Goal: Information Seeking & Learning: Stay updated

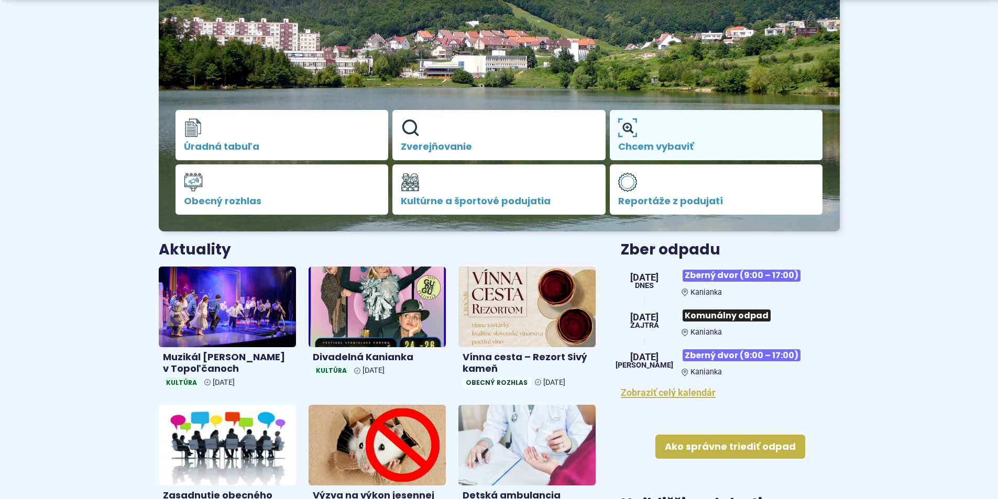
scroll to position [210, 0]
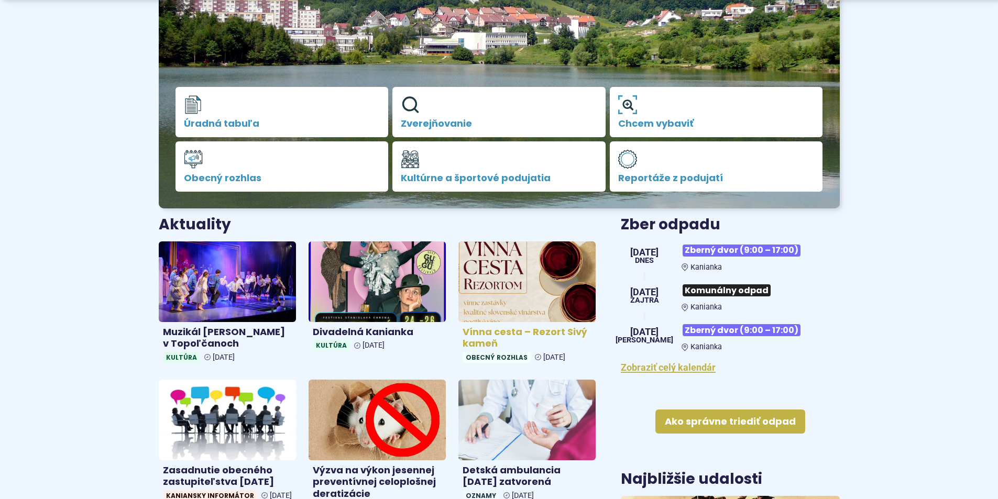
click at [574, 288] on img at bounding box center [527, 281] width 158 height 93
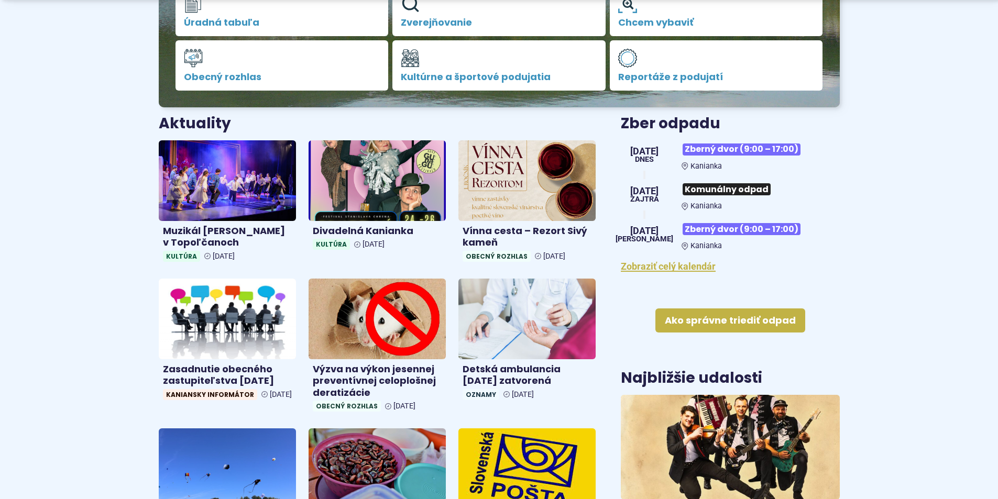
scroll to position [314, 0]
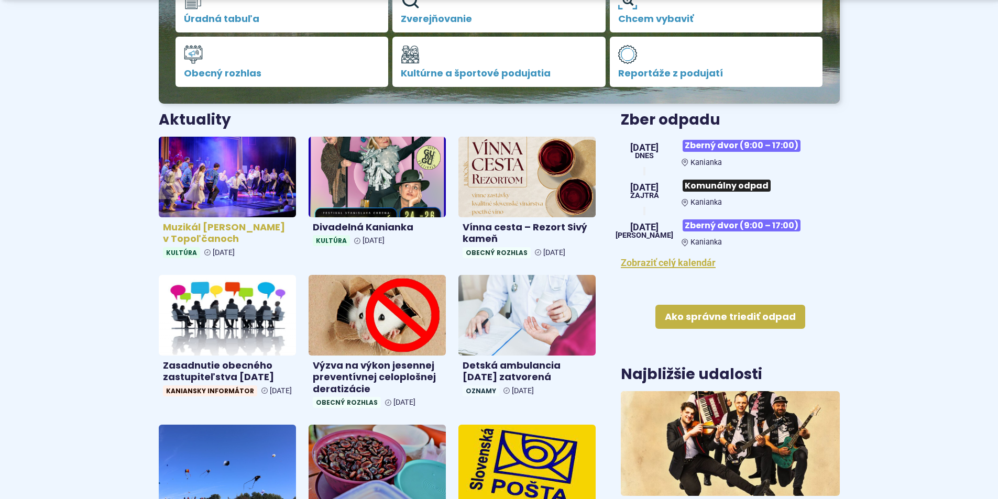
click at [216, 181] on img at bounding box center [227, 176] width 158 height 93
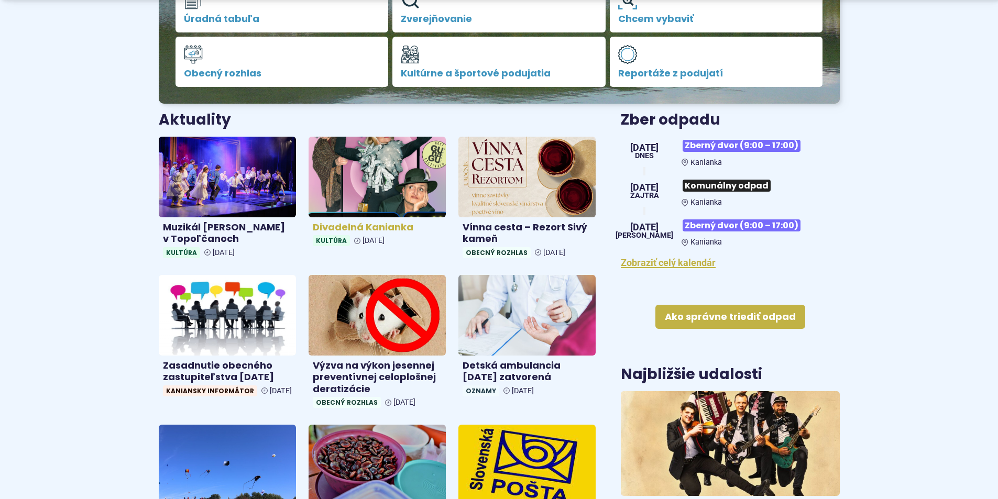
click at [363, 168] on img at bounding box center [377, 176] width 158 height 93
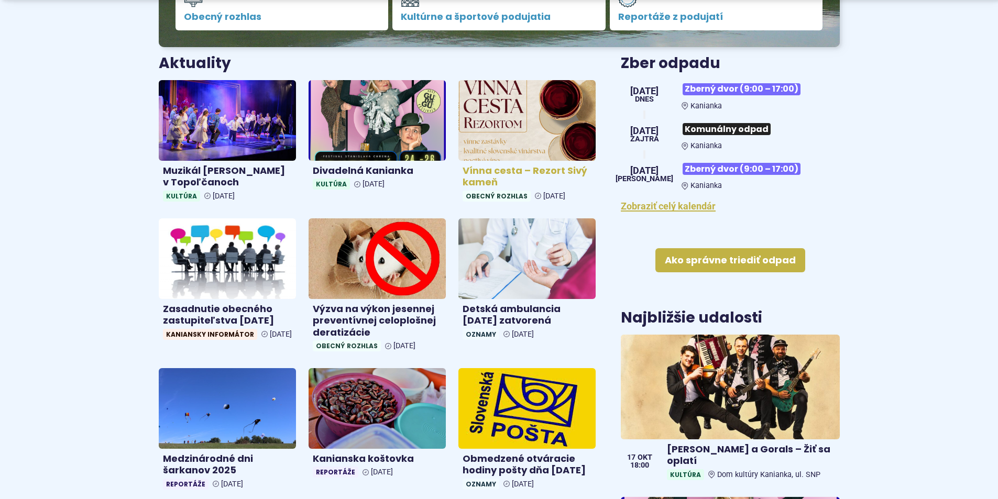
scroll to position [419, 0]
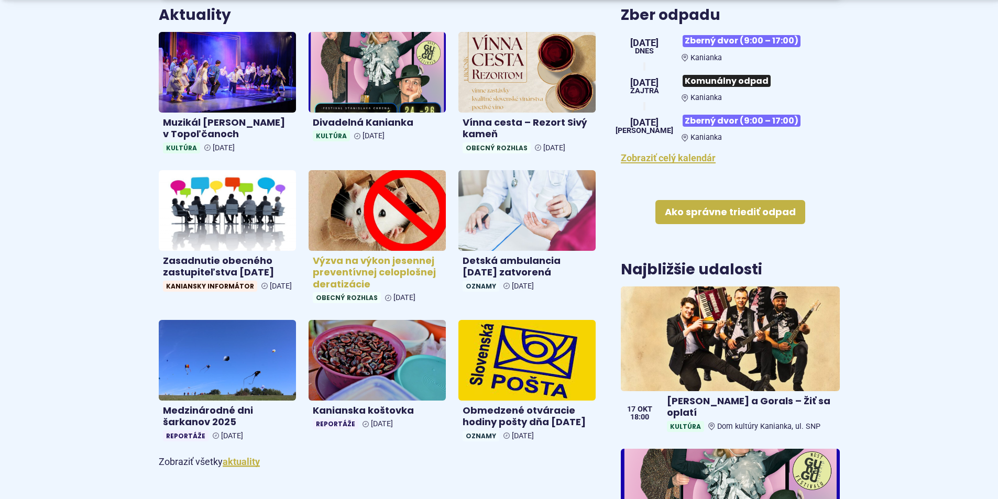
click at [400, 217] on img at bounding box center [377, 210] width 158 height 93
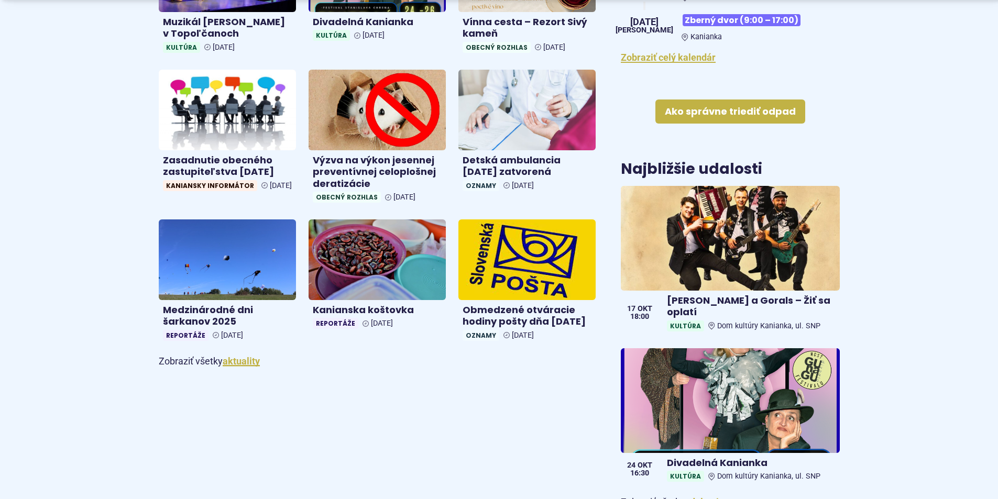
scroll to position [524, 0]
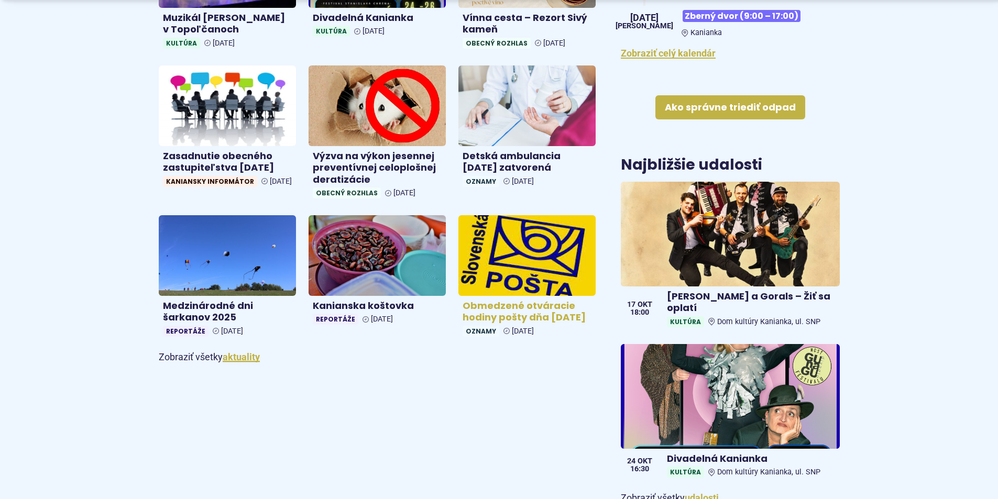
click at [531, 261] on img at bounding box center [527, 256] width 158 height 93
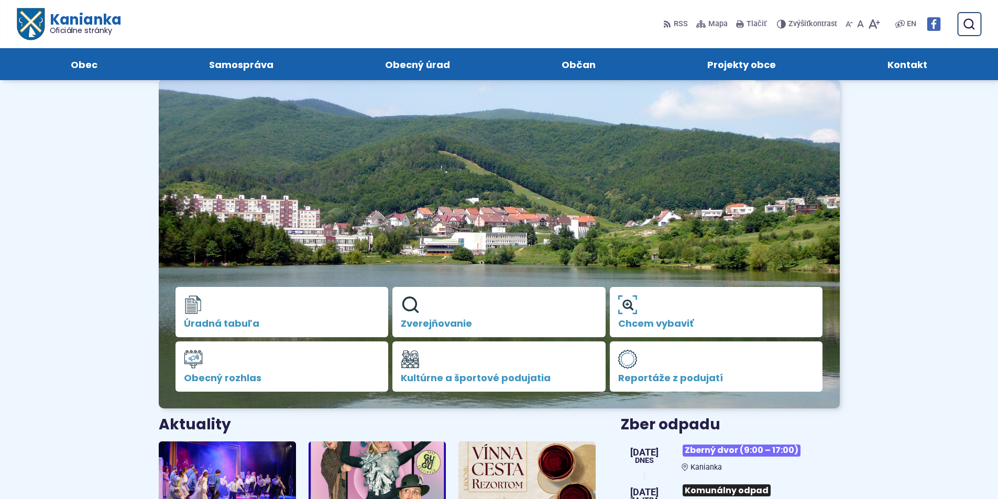
scroll to position [0, 0]
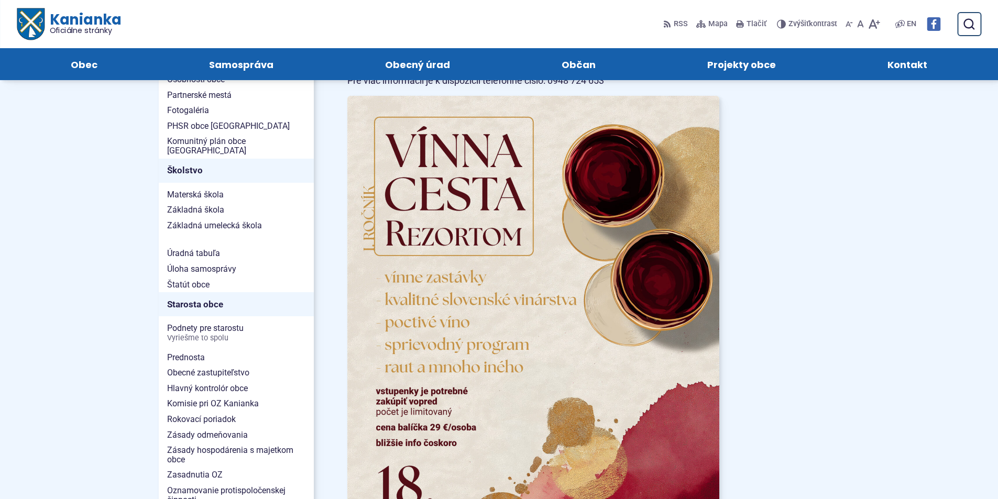
scroll to position [419, 0]
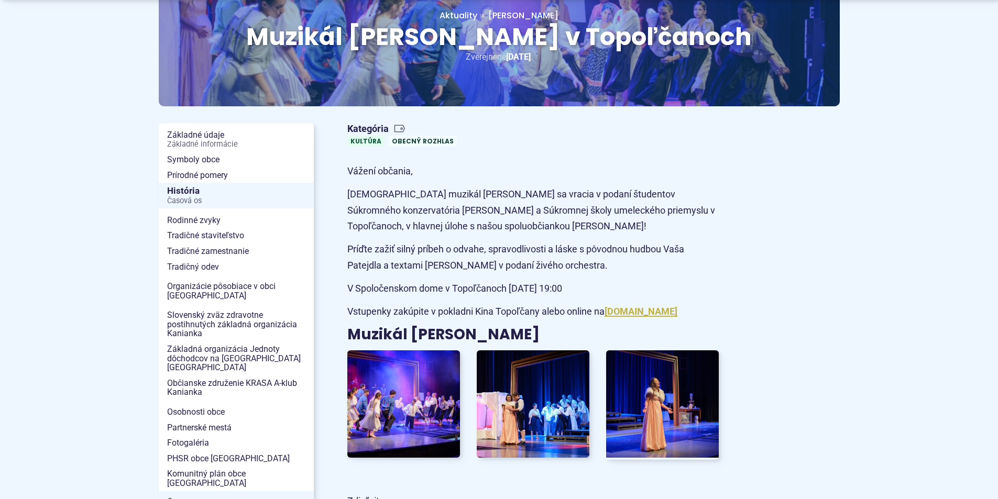
scroll to position [157, 0]
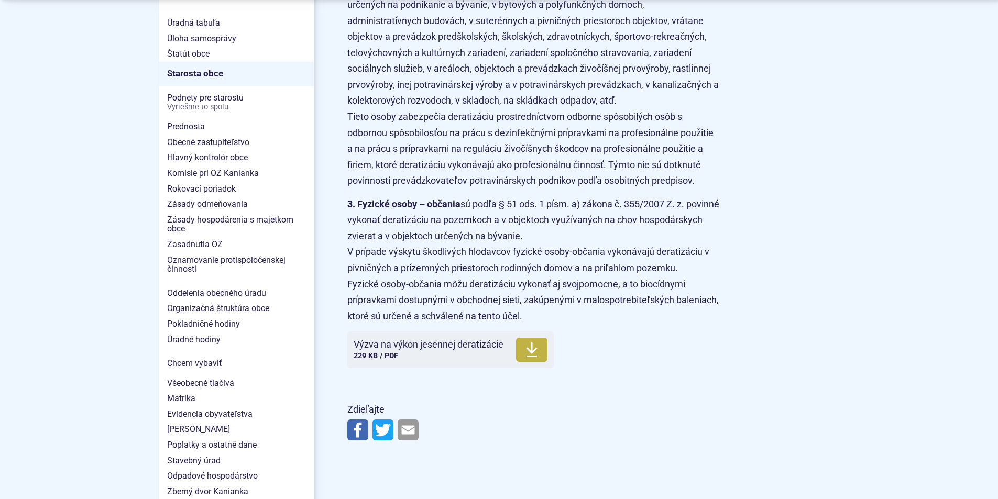
scroll to position [733, 0]
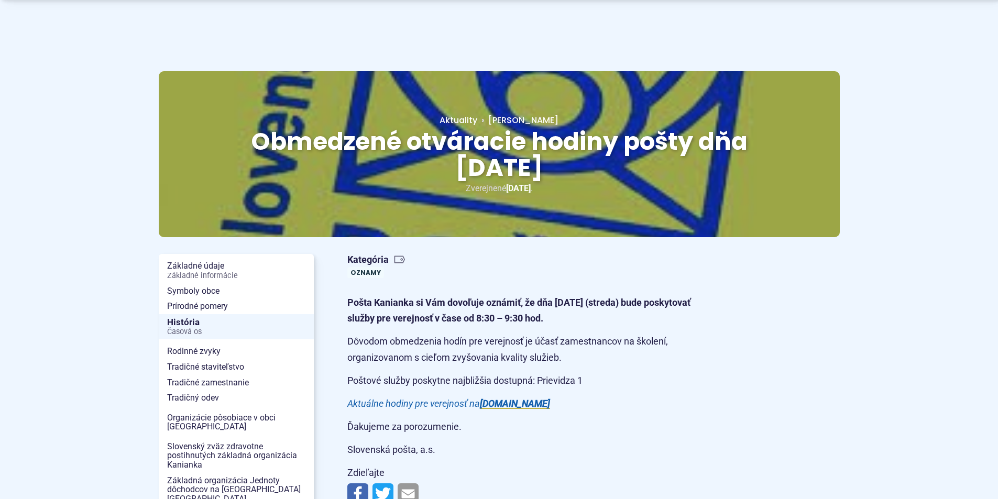
scroll to position [52, 0]
